Goal: Find specific page/section: Find specific page/section

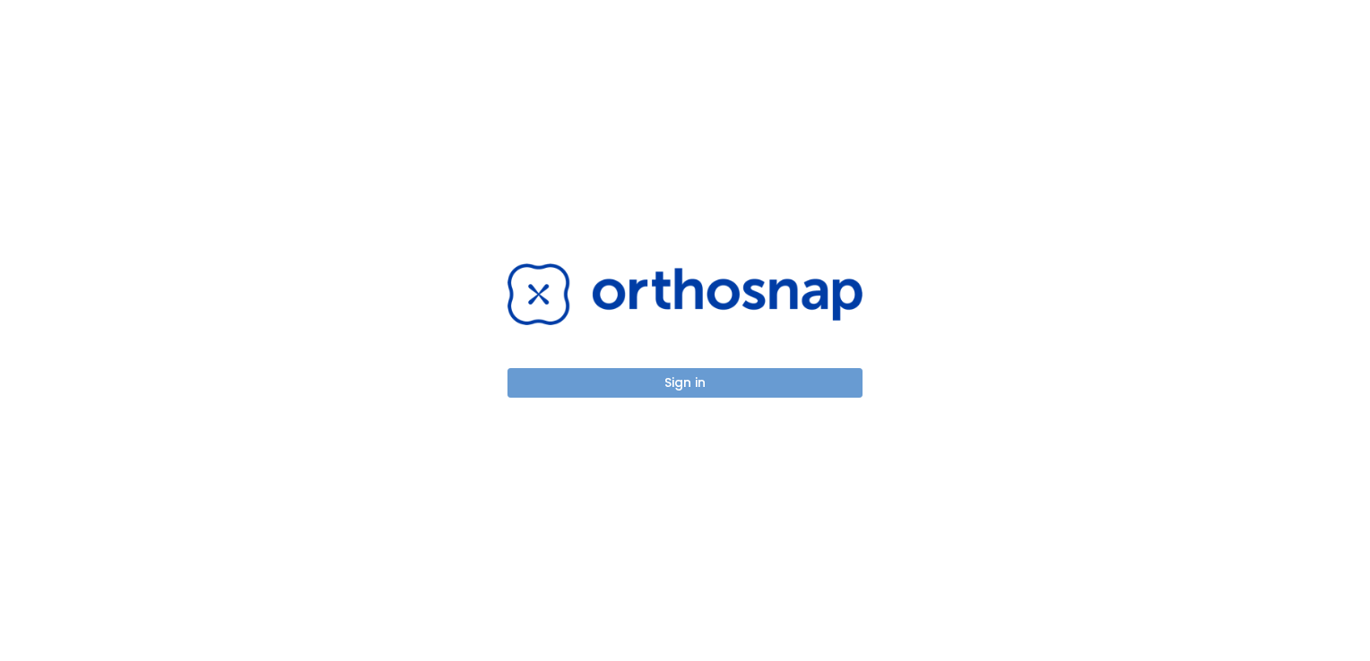
click at [701, 382] on button "Sign in" at bounding box center [684, 383] width 355 height 30
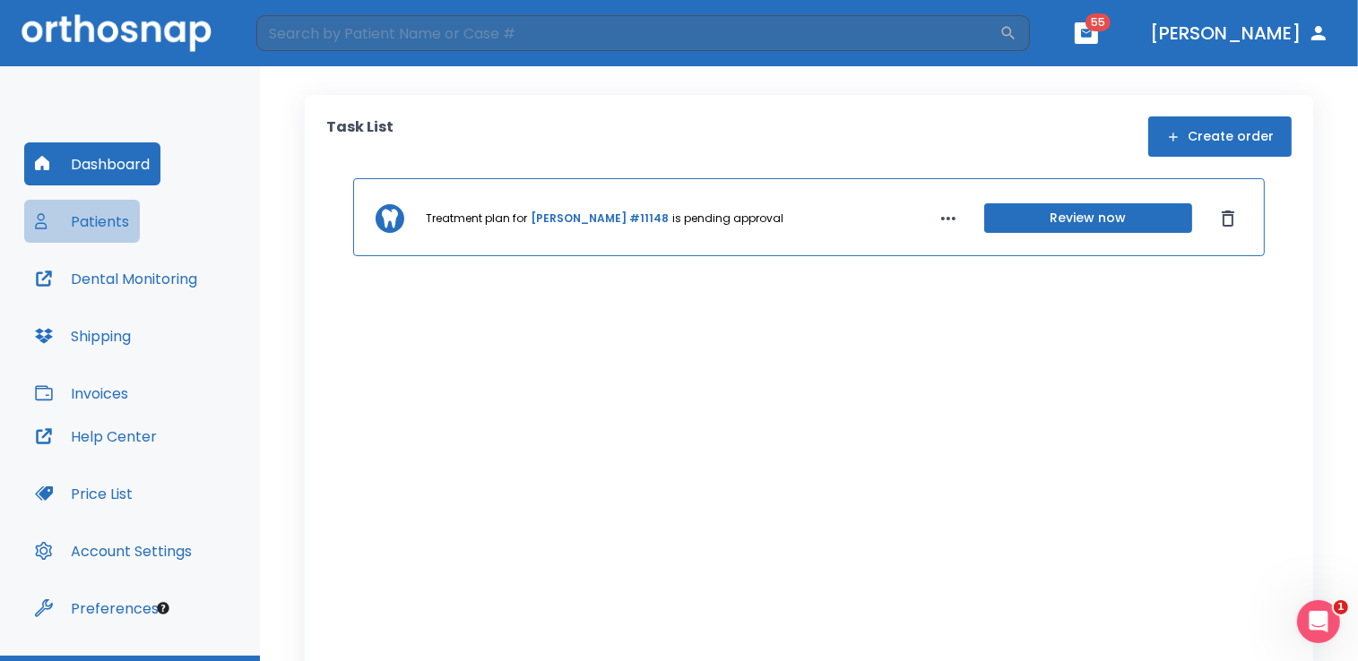
click at [106, 220] on button "Patients" at bounding box center [82, 221] width 116 height 43
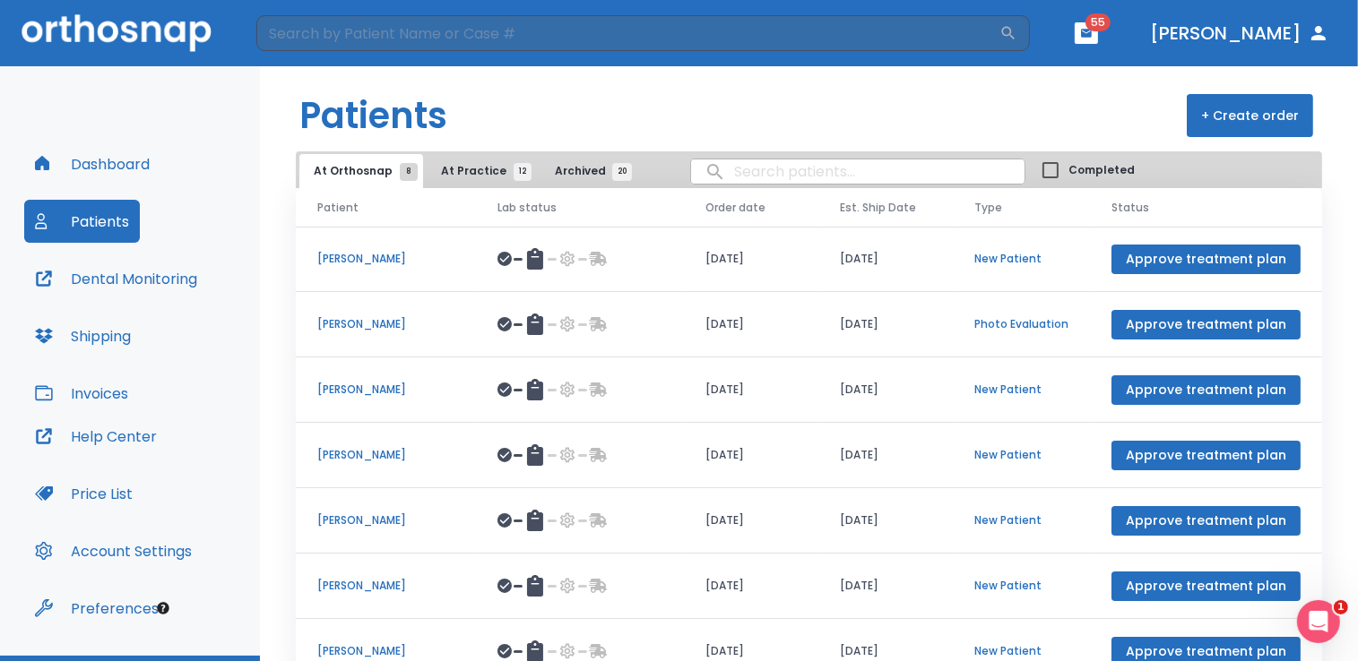
click at [366, 326] on p "David Hubert" at bounding box center [385, 324] width 137 height 16
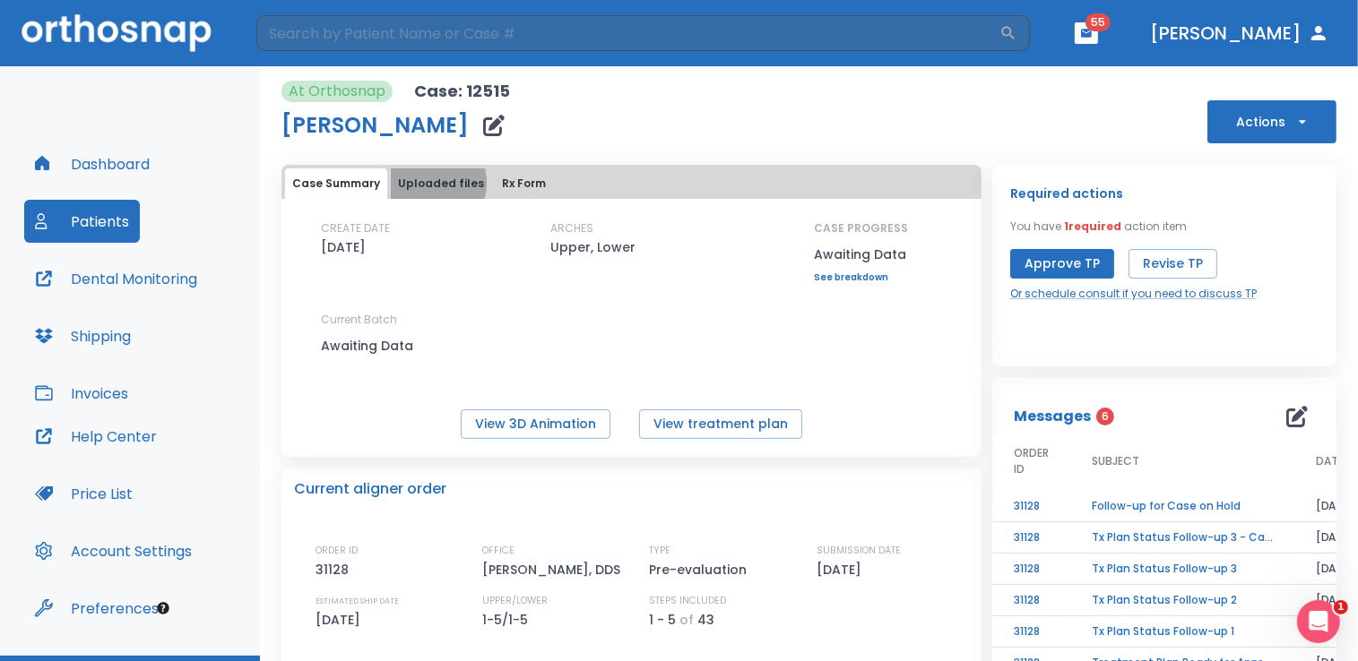
click at [423, 183] on button "Uploaded files" at bounding box center [441, 184] width 100 height 30
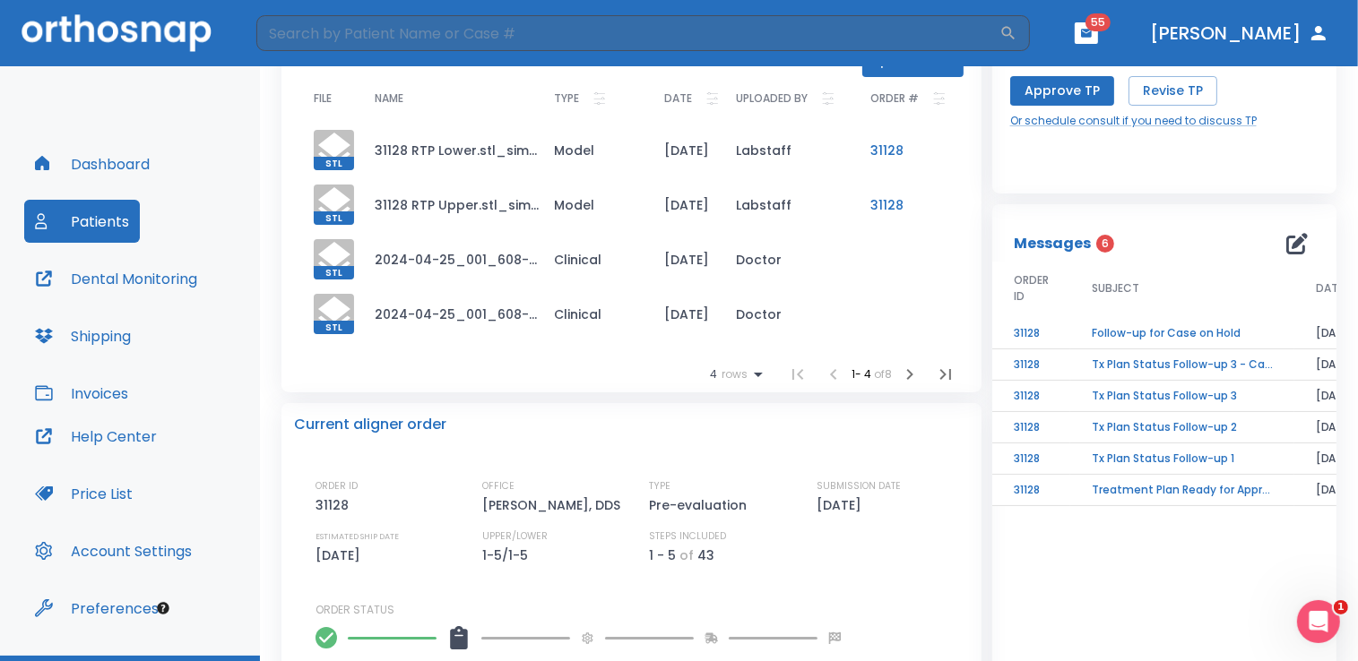
scroll to position [114, 0]
